Goal: Transaction & Acquisition: Download file/media

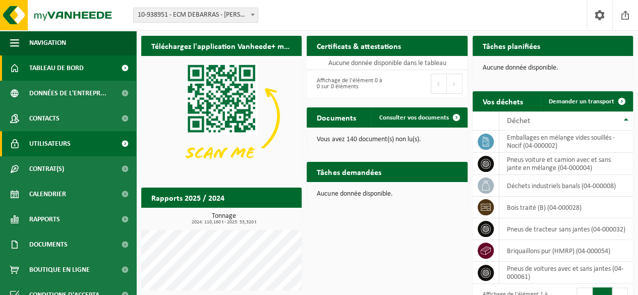
scroll to position [12, 0]
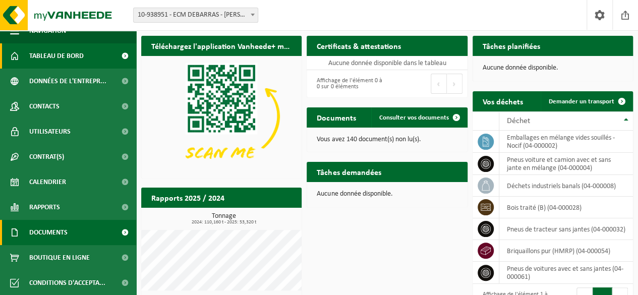
click at [101, 236] on link "Documents" at bounding box center [68, 232] width 136 height 25
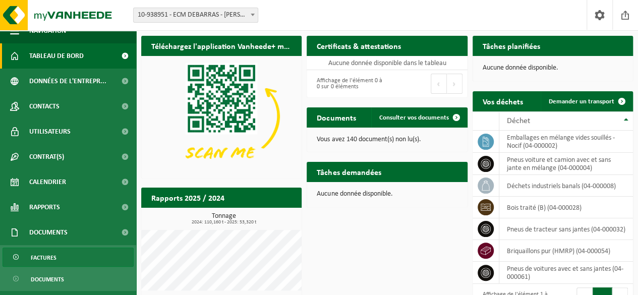
click at [84, 253] on link "Factures" at bounding box center [68, 257] width 131 height 19
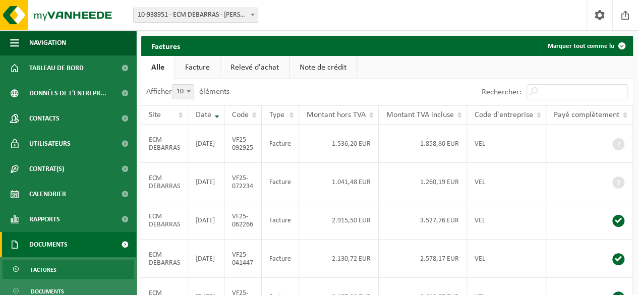
click at [41, 271] on span "Factures" at bounding box center [44, 269] width 26 height 19
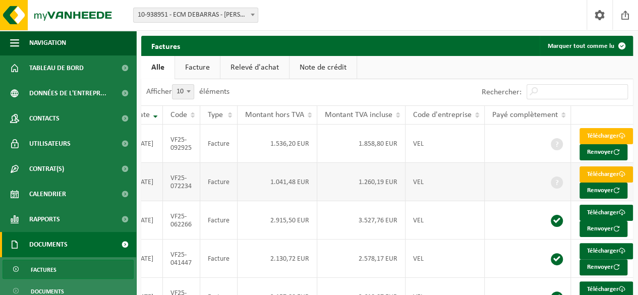
drag, startPoint x: 609, startPoint y: 186, endPoint x: 613, endPoint y: 178, distance: 8.8
click at [609, 183] on link "Télécharger" at bounding box center [606, 174] width 53 height 16
click at [604, 132] on link "Télécharger" at bounding box center [606, 136] width 53 height 16
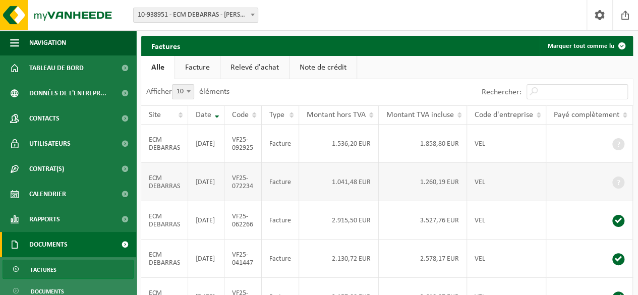
scroll to position [11, 0]
